Goal: Information Seeking & Learning: Compare options

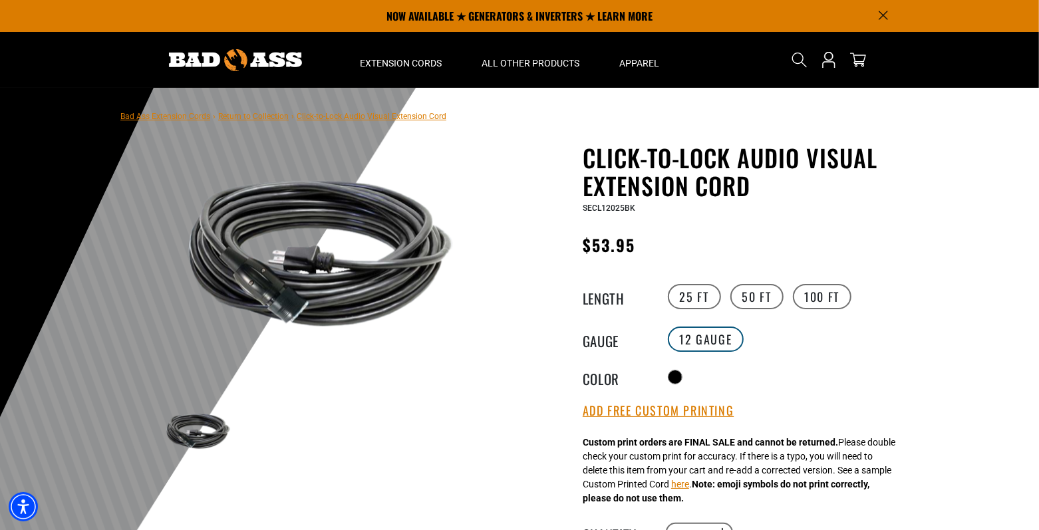
click at [713, 339] on label "12 Gauge" at bounding box center [706, 339] width 77 height 25
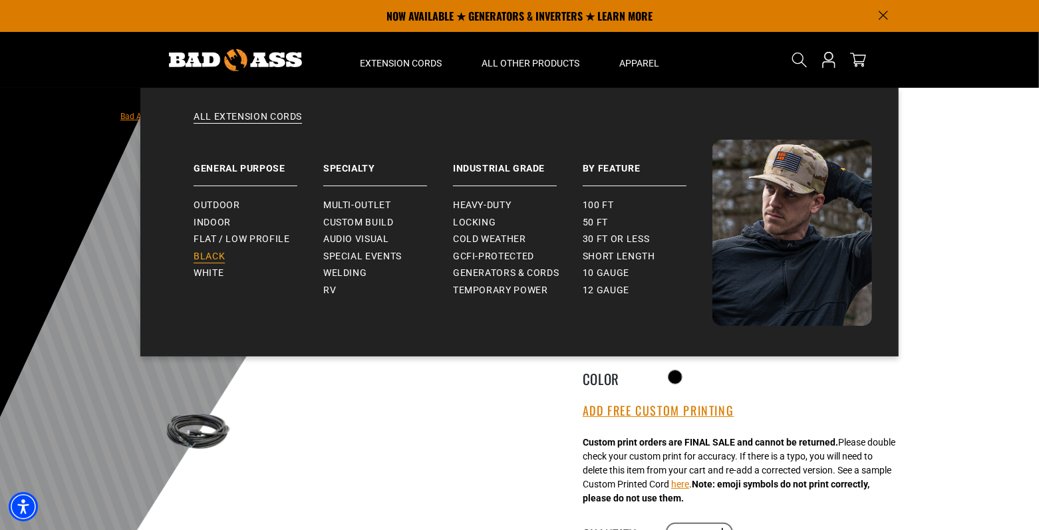
click at [210, 257] on span "Black" at bounding box center [209, 257] width 31 height 12
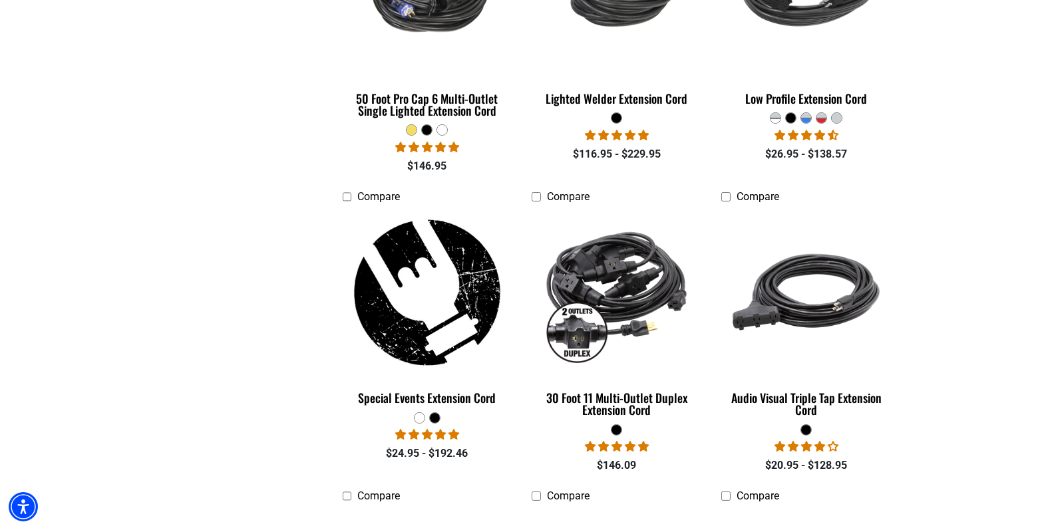
scroll to position [821, 0]
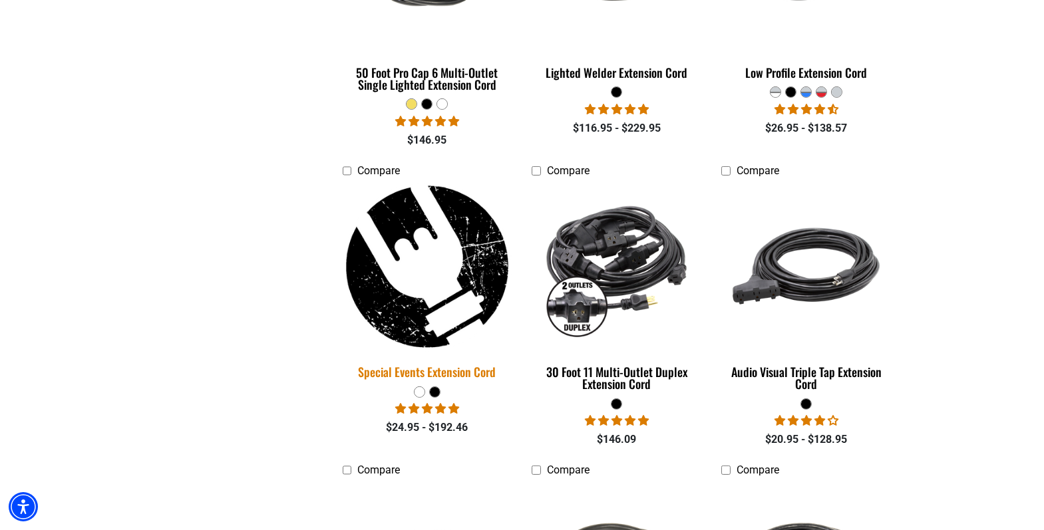
click at [402, 299] on img at bounding box center [427, 267] width 186 height 170
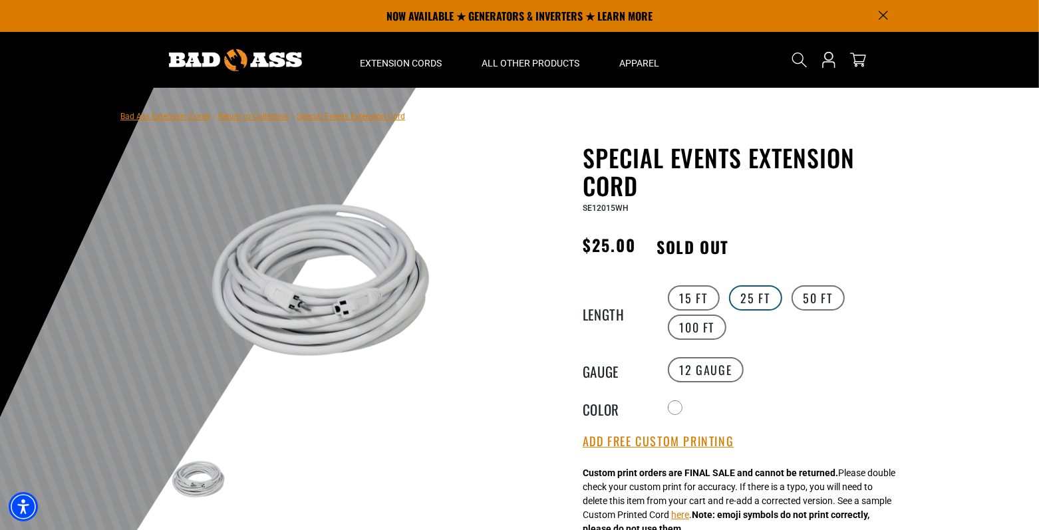
click at [757, 293] on label "25 FT" at bounding box center [755, 297] width 53 height 25
click at [799, 57] on icon "Search" at bounding box center [799, 59] width 17 height 17
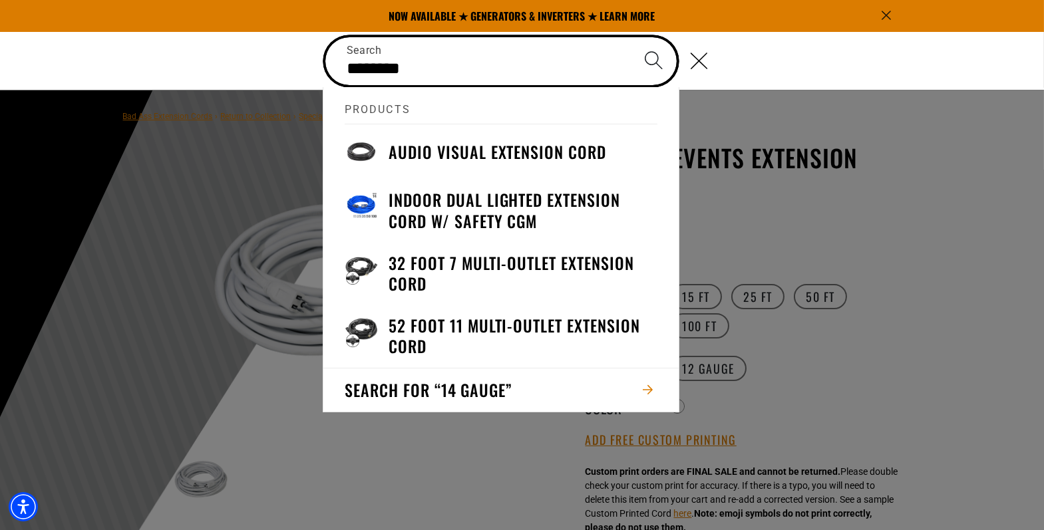
type input "********"
click at [630, 37] on button "Search" at bounding box center [653, 60] width 47 height 47
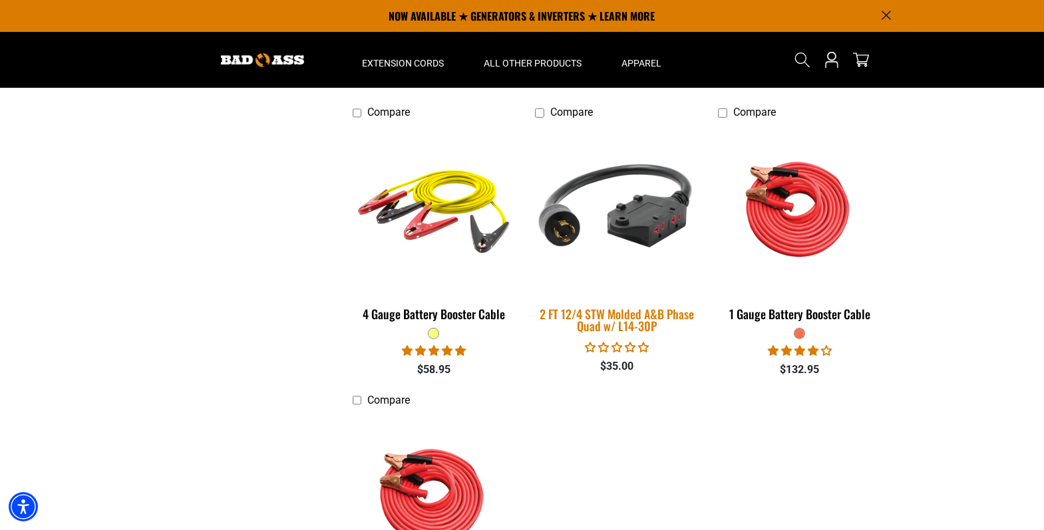
scroll to position [717, 0]
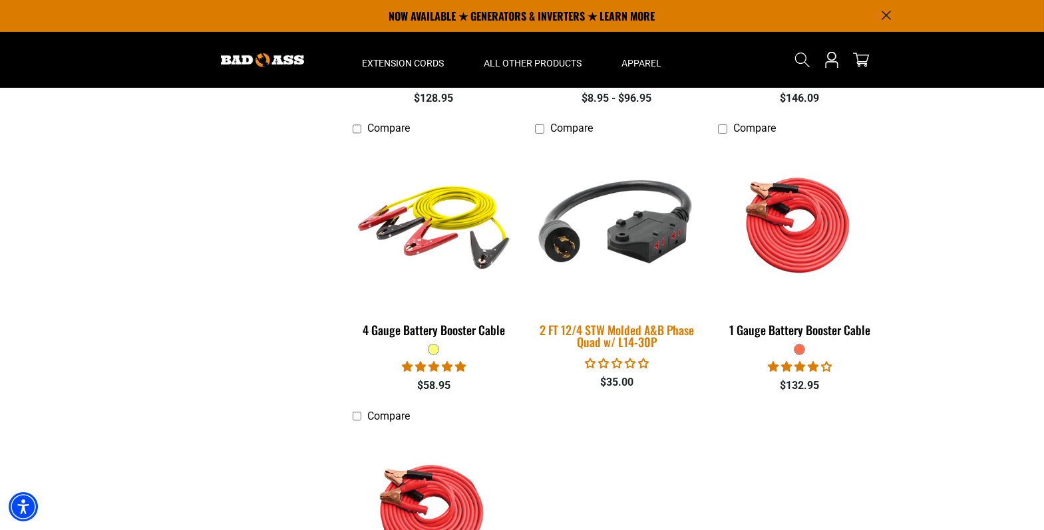
click at [605, 324] on div "2 FT 12/4 STW Molded A&B Phase Quad w/ L14-30P" at bounding box center [616, 336] width 163 height 24
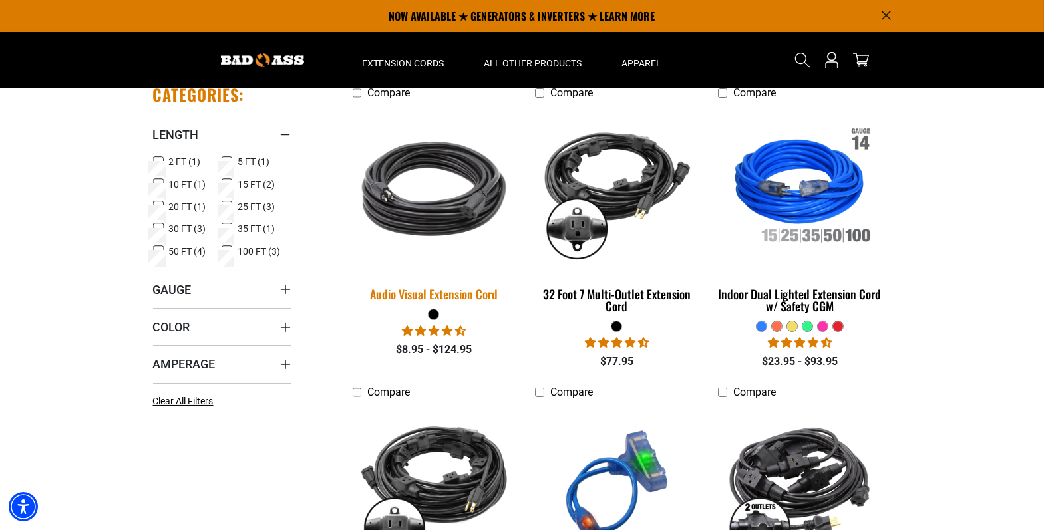
scroll to position [146, 0]
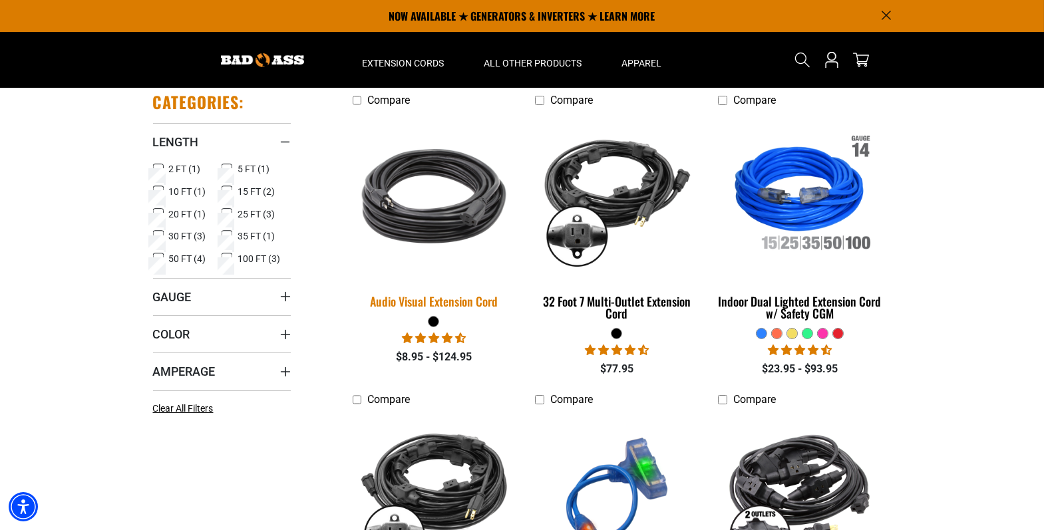
click at [446, 234] on img at bounding box center [434, 196] width 186 height 170
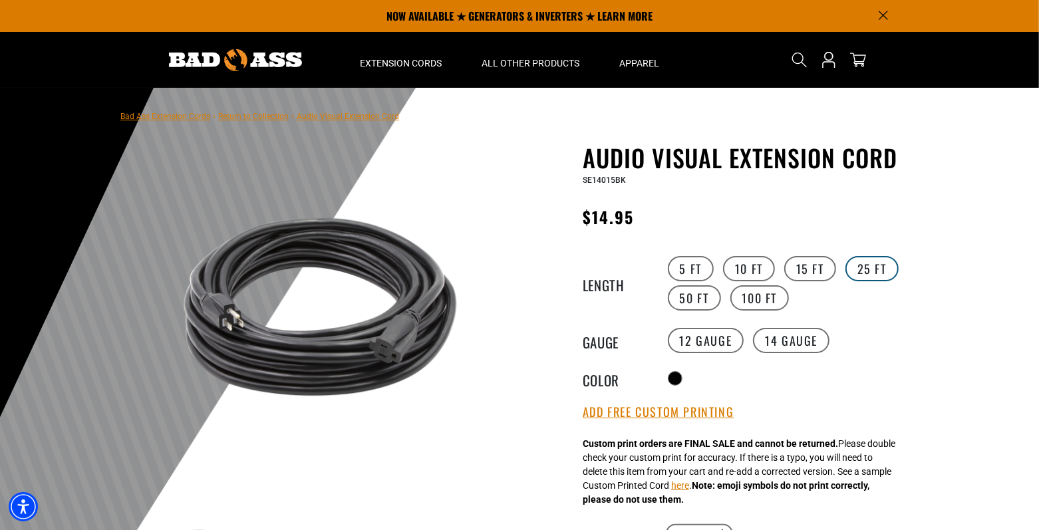
click at [877, 272] on label "25 FT" at bounding box center [872, 268] width 53 height 25
click at [721, 333] on label "12 Gauge" at bounding box center [706, 340] width 77 height 25
click at [794, 335] on label "14 Gauge" at bounding box center [791, 340] width 77 height 25
